Goal: Navigation & Orientation: Find specific page/section

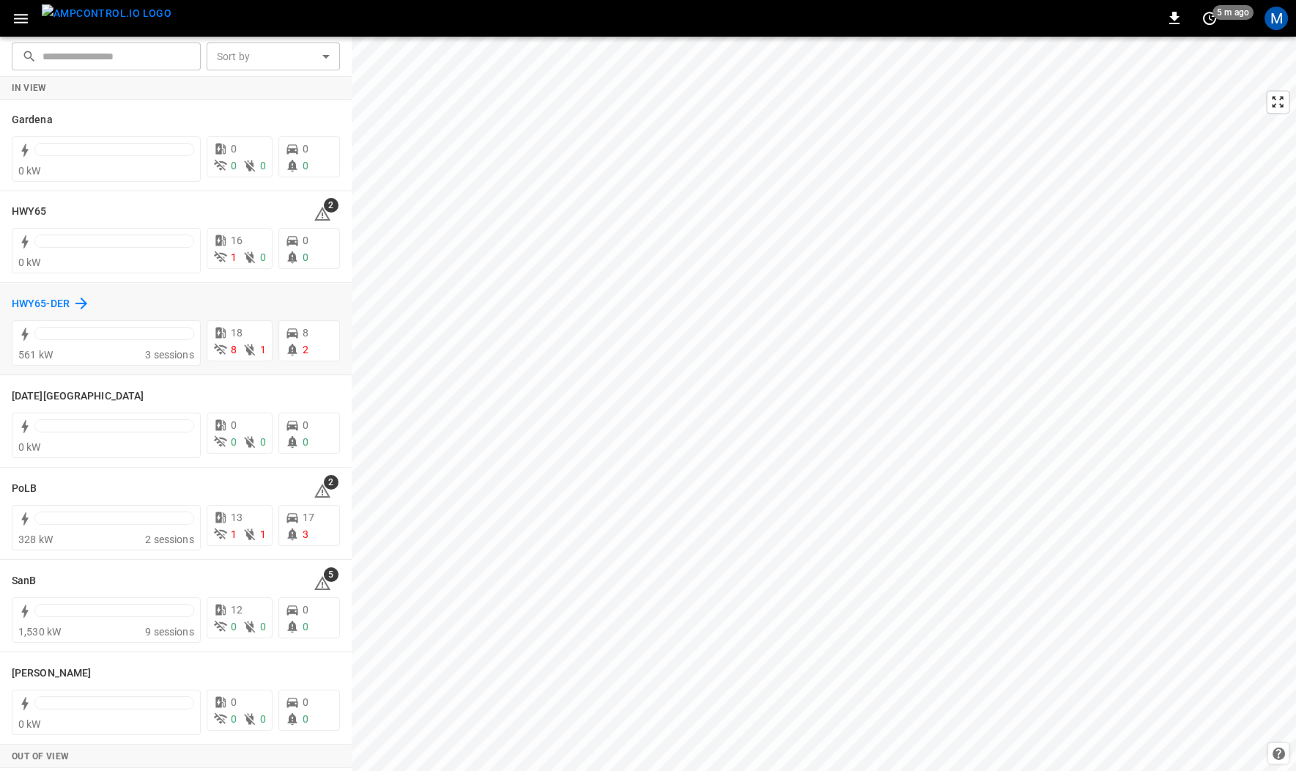
click at [41, 308] on h6 "HWY65-DER" at bounding box center [41, 304] width 58 height 16
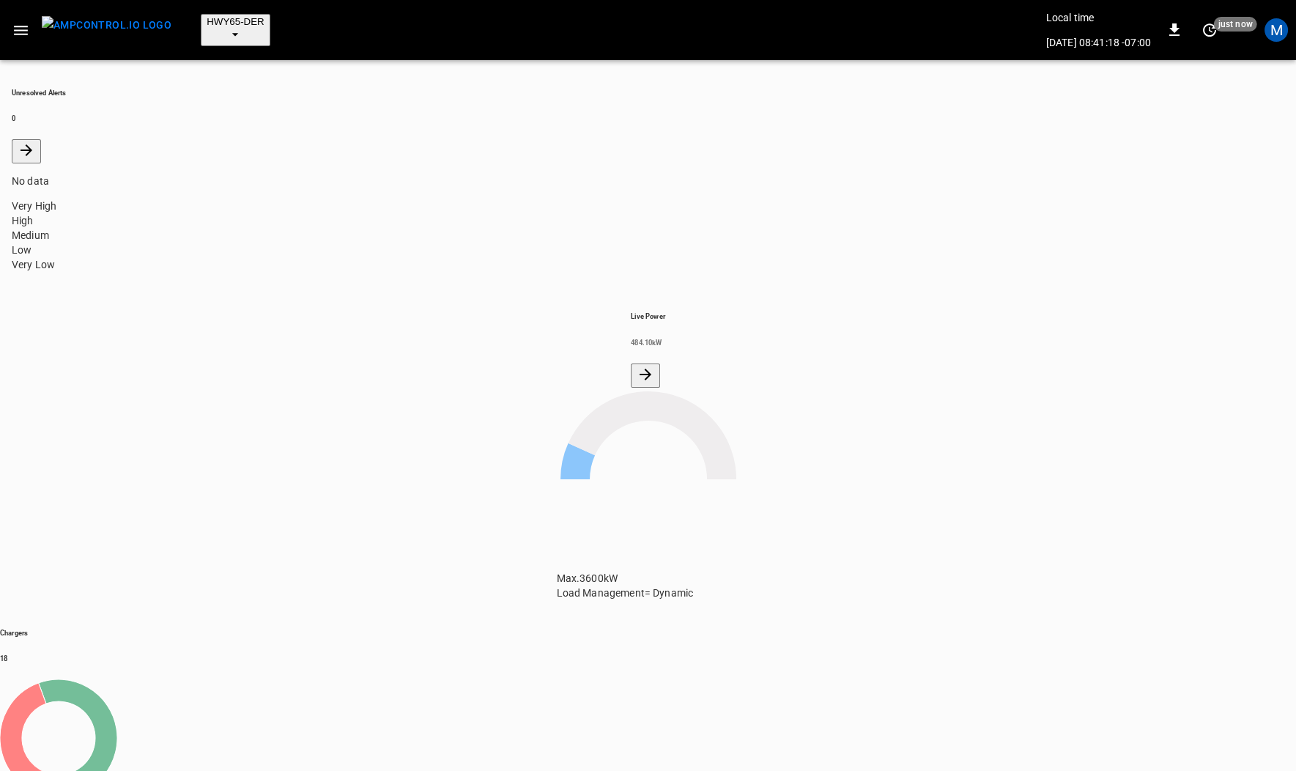
click at [20, 26] on icon "button" at bounding box center [21, 31] width 14 height 10
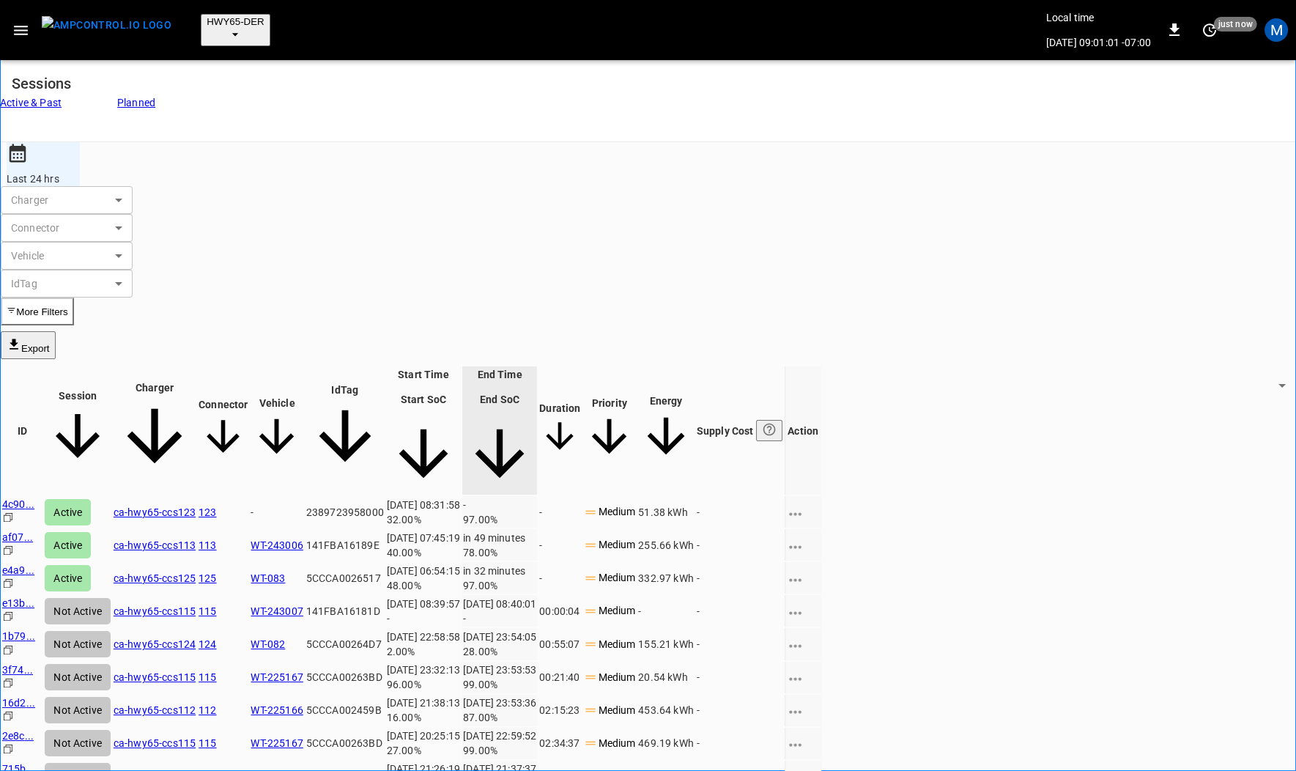
click at [12, 513] on icon "copy" at bounding box center [8, 517] width 9 height 9
click at [14, 511] on icon "Copy" at bounding box center [8, 517] width 12 height 12
click at [86, 16] on img "menu" at bounding box center [107, 25] width 130 height 18
